Goal: Information Seeking & Learning: Learn about a topic

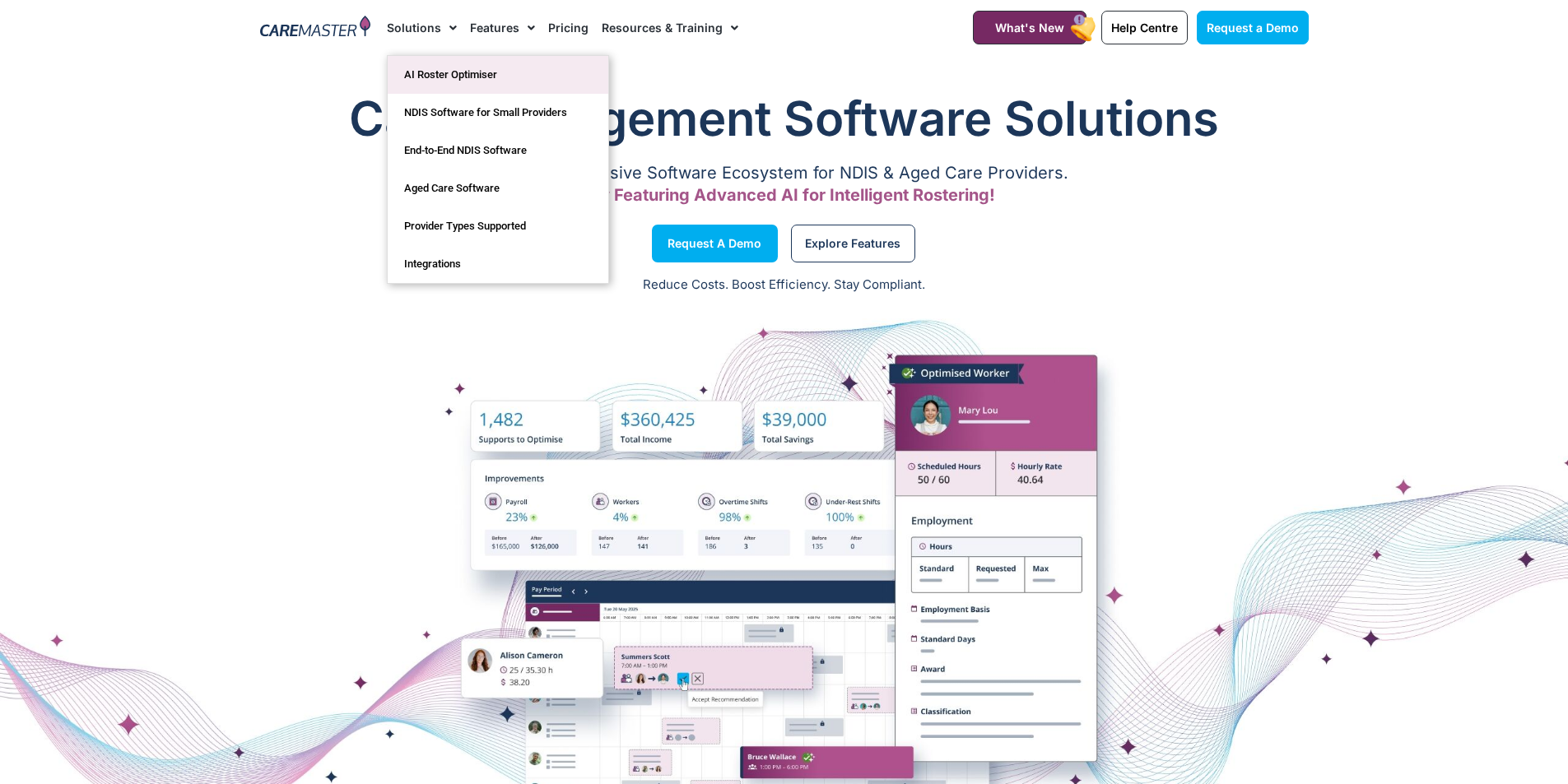
click at [443, 80] on link "AI Roster Optimiser" at bounding box center [498, 74] width 220 height 38
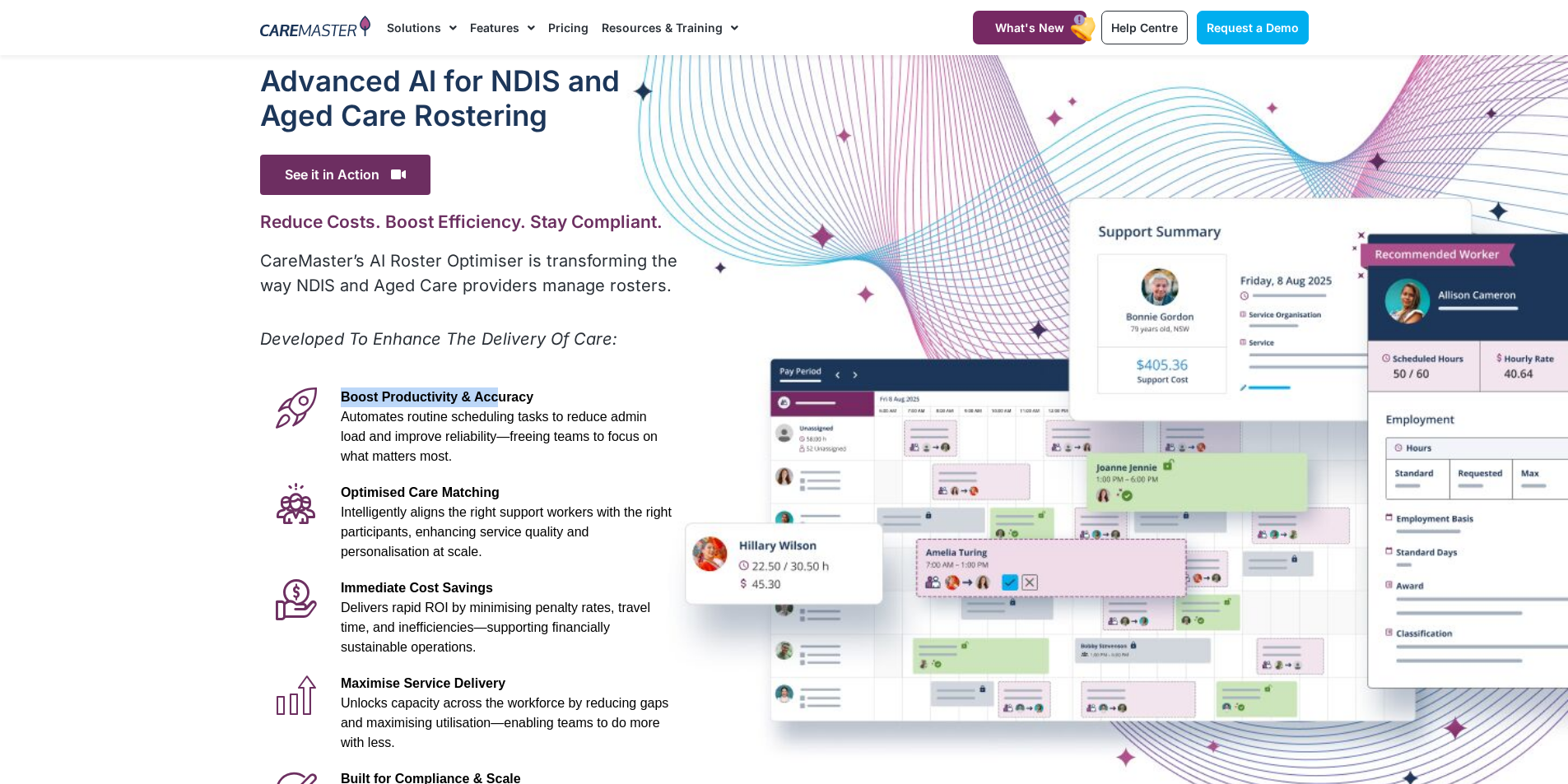
drag, startPoint x: 0, startPoint y: 0, endPoint x: 459, endPoint y: 416, distance: 619.5
click at [479, 400] on span "Boost Productivity & Accuracy" at bounding box center [437, 397] width 192 height 14
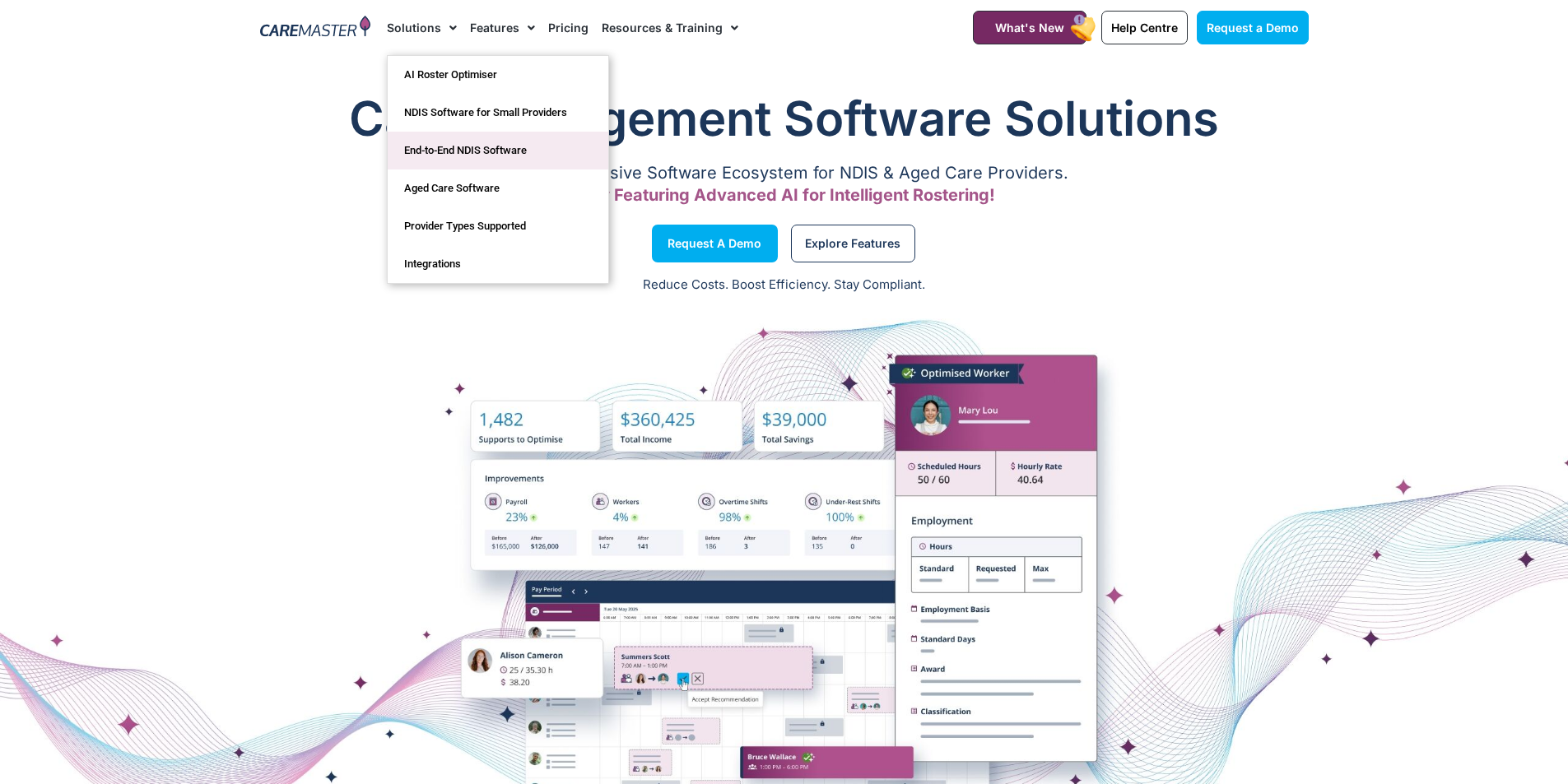
click at [437, 165] on link "End-to-End NDIS Software" at bounding box center [498, 150] width 220 height 38
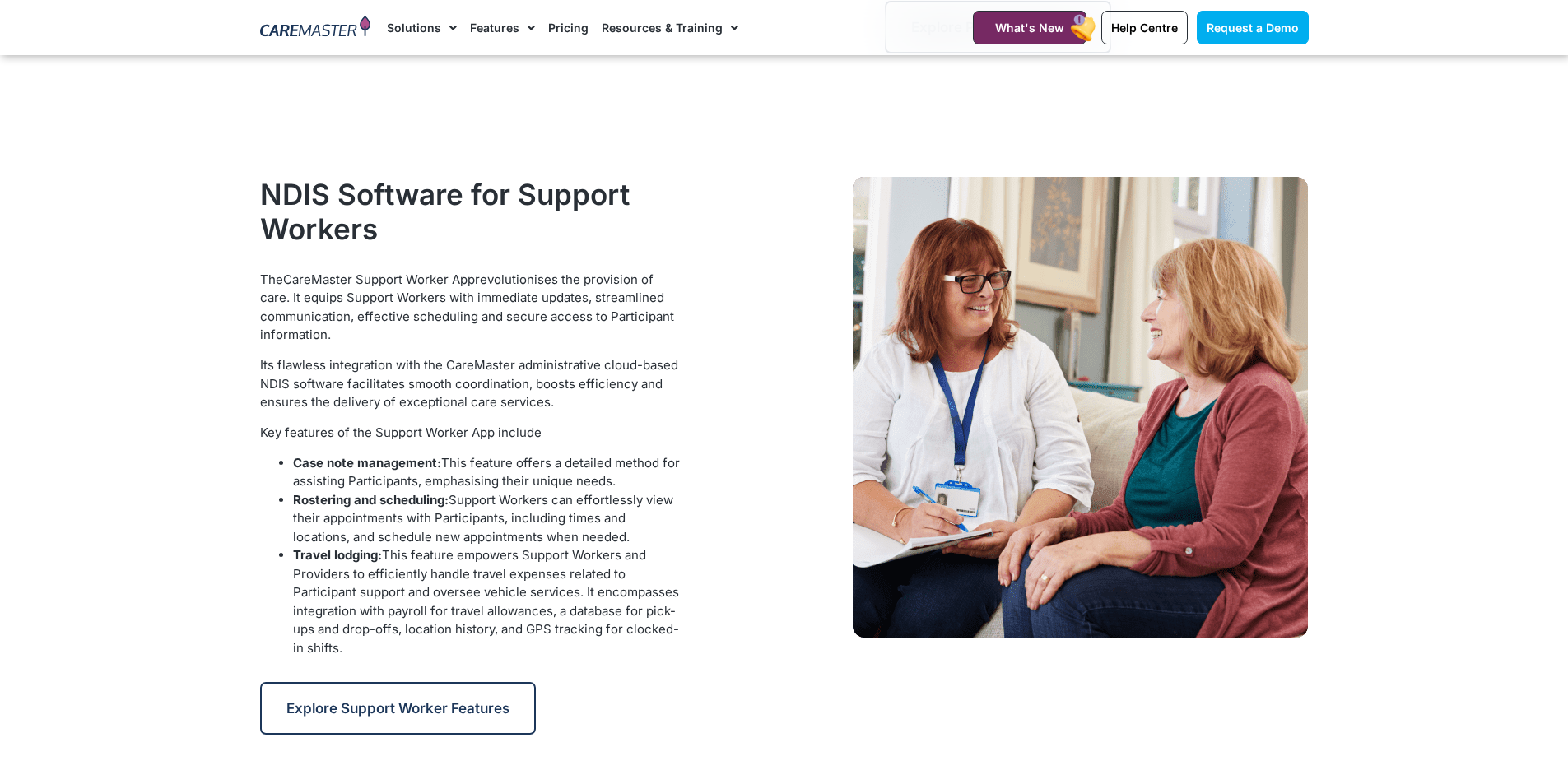
scroll to position [1399, 0]
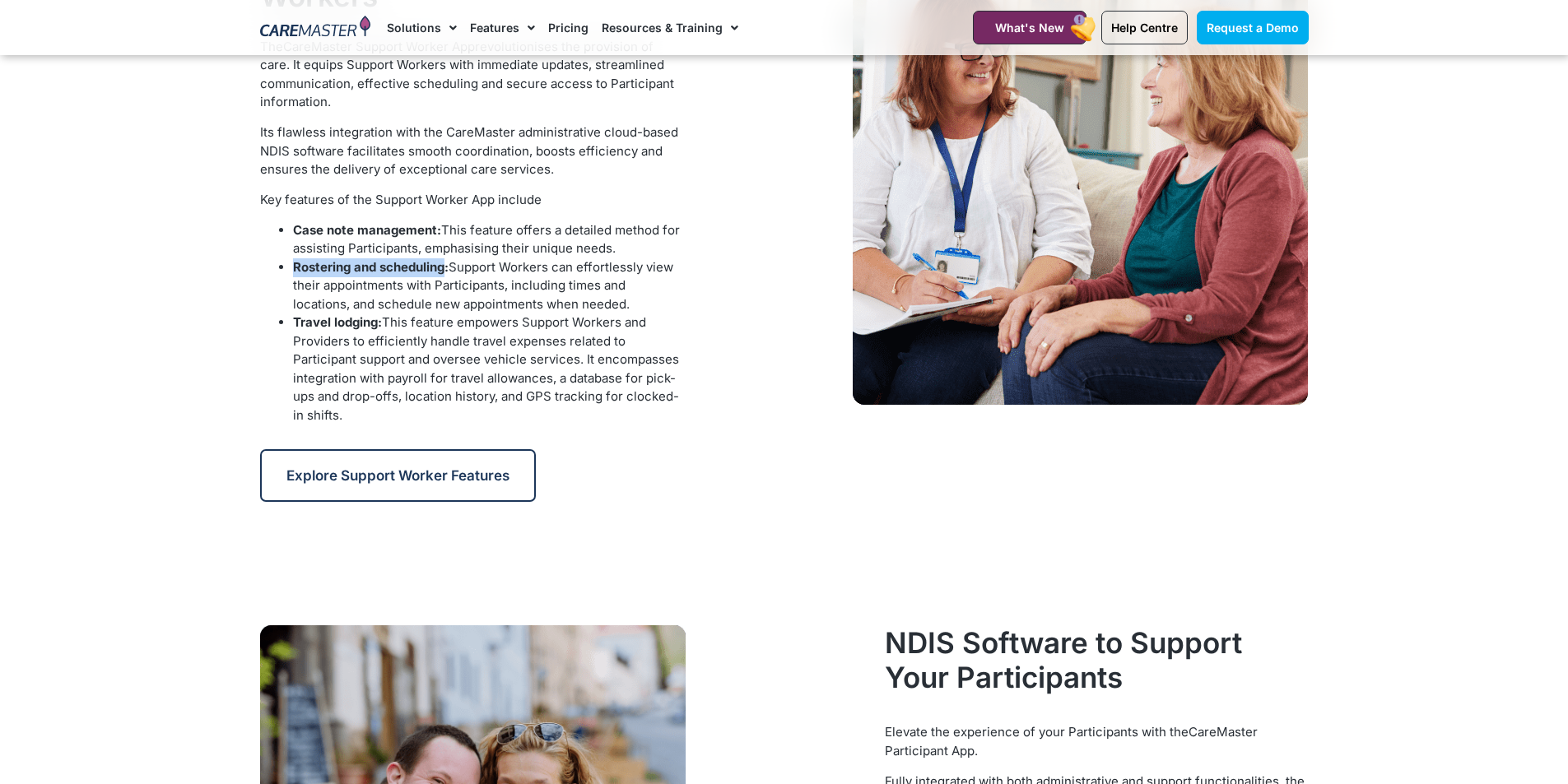
drag, startPoint x: 292, startPoint y: 268, endPoint x: 448, endPoint y: 265, distance: 156.0
click at [448, 265] on b "Rostering and scheduling:" at bounding box center [370, 267] width 155 height 16
drag, startPoint x: 292, startPoint y: 328, endPoint x: 506, endPoint y: 407, distance: 228.1
click at [506, 407] on li "Travel lodging: This feature empowers Support Workers and Providers to efficien…" at bounding box center [488, 370] width 390 height 111
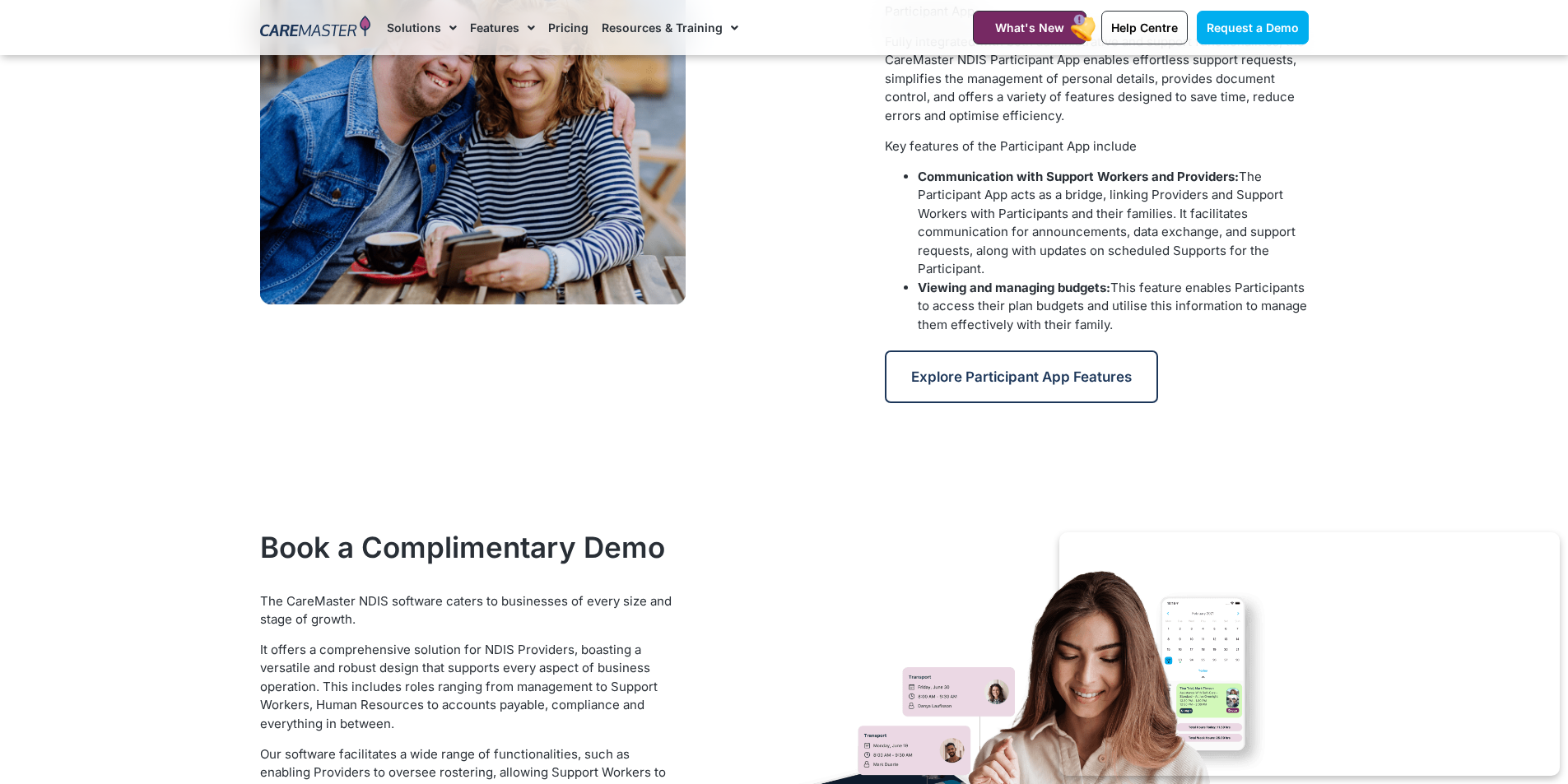
scroll to position [2139, 0]
click at [791, 387] on div at bounding box center [564, 144] width 625 height 534
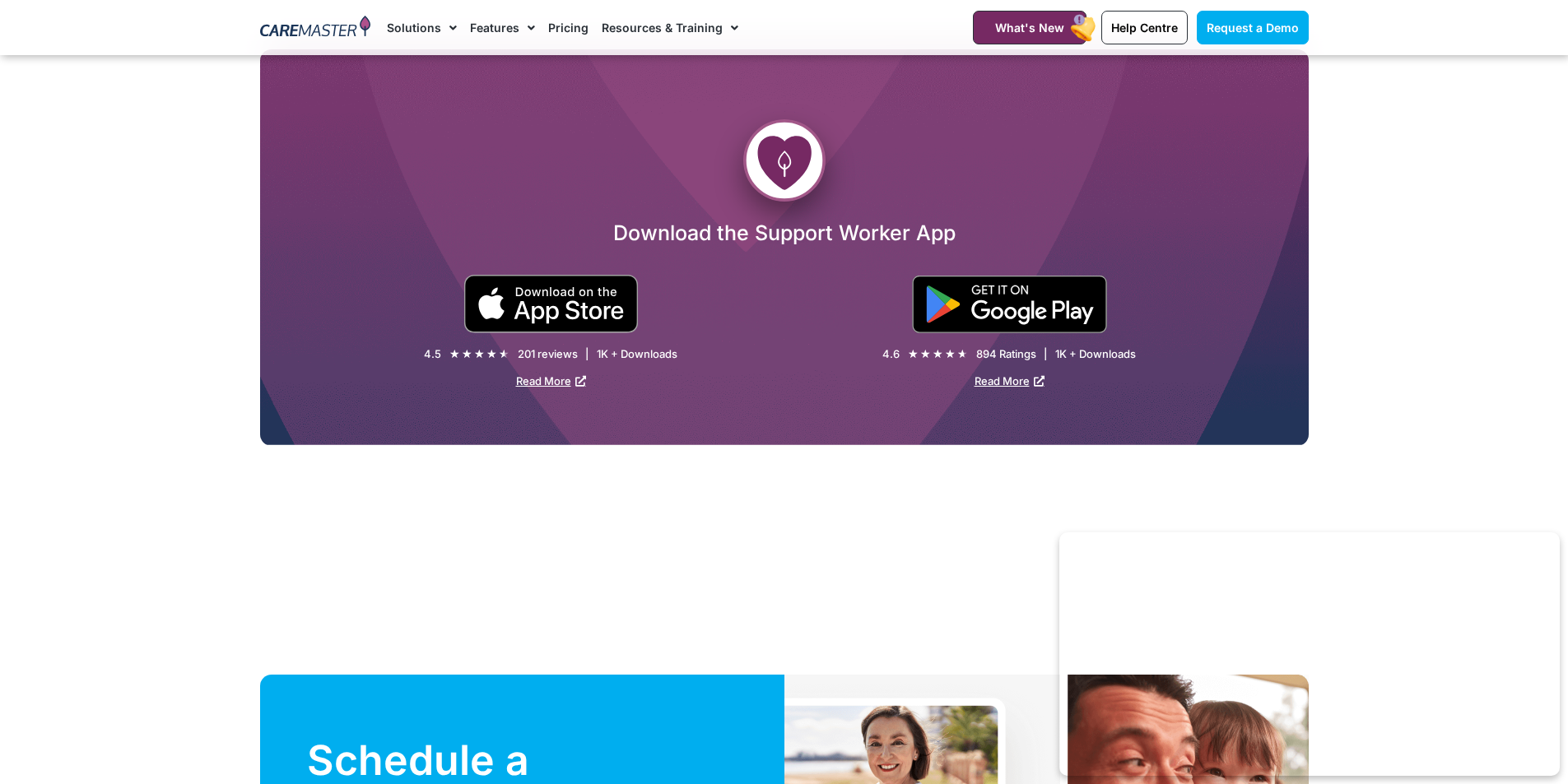
scroll to position [2798, 0]
